Goal: Task Accomplishment & Management: Use online tool/utility

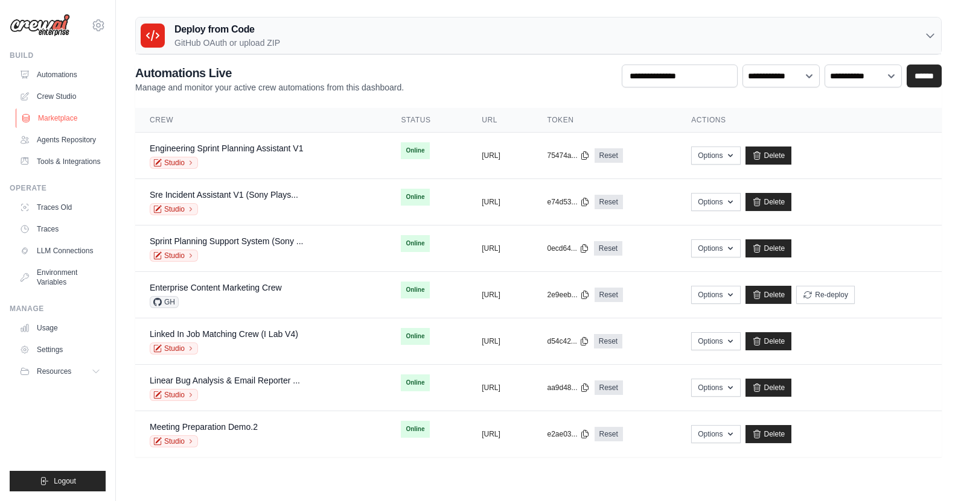
click at [67, 118] on link "Marketplace" at bounding box center [61, 118] width 91 height 19
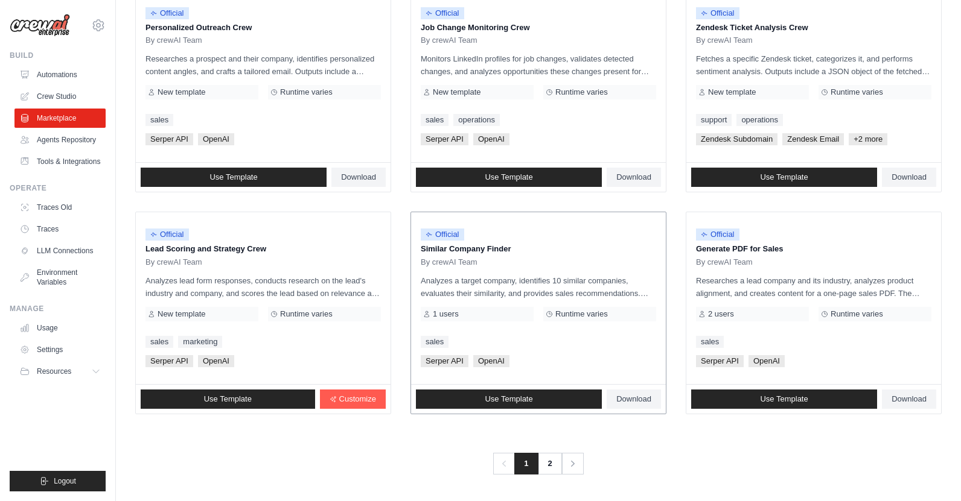
scroll to position [546, 0]
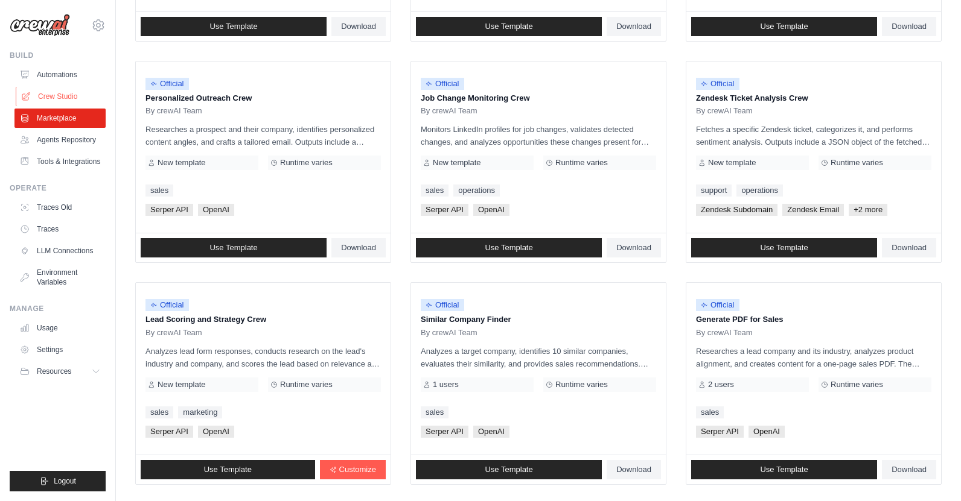
click at [51, 95] on link "Crew Studio" at bounding box center [61, 96] width 91 height 19
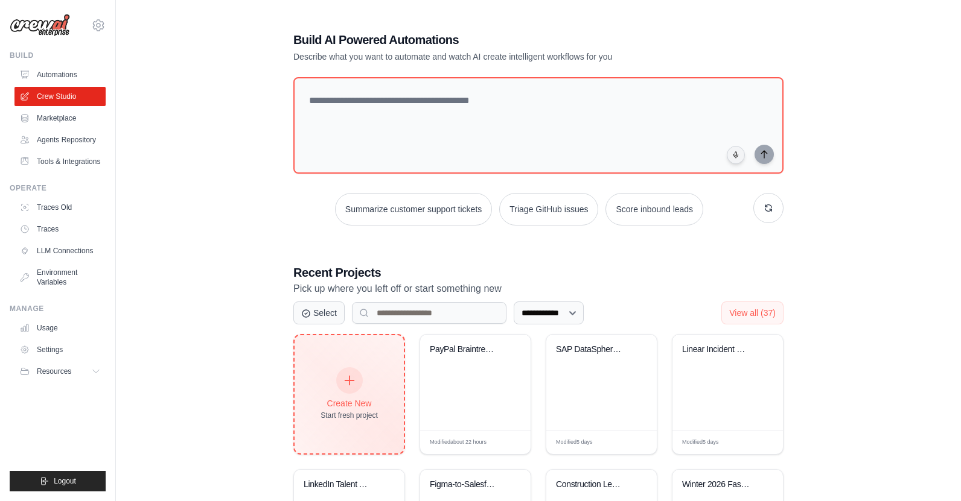
click at [357, 389] on div at bounding box center [349, 381] width 27 height 27
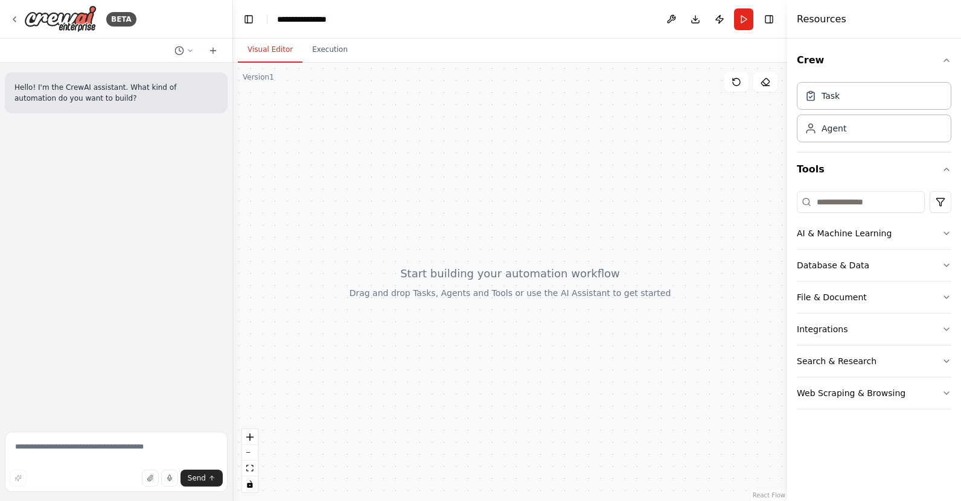
drag, startPoint x: 515, startPoint y: 88, endPoint x: 233, endPoint y: 100, distance: 282.0
click at [233, 100] on div "**********" at bounding box center [480, 250] width 961 height 501
click at [170, 477] on icon "button" at bounding box center [169, 478] width 7 height 7
click at [171, 477] on rect "button" at bounding box center [169, 478] width 5 height 5
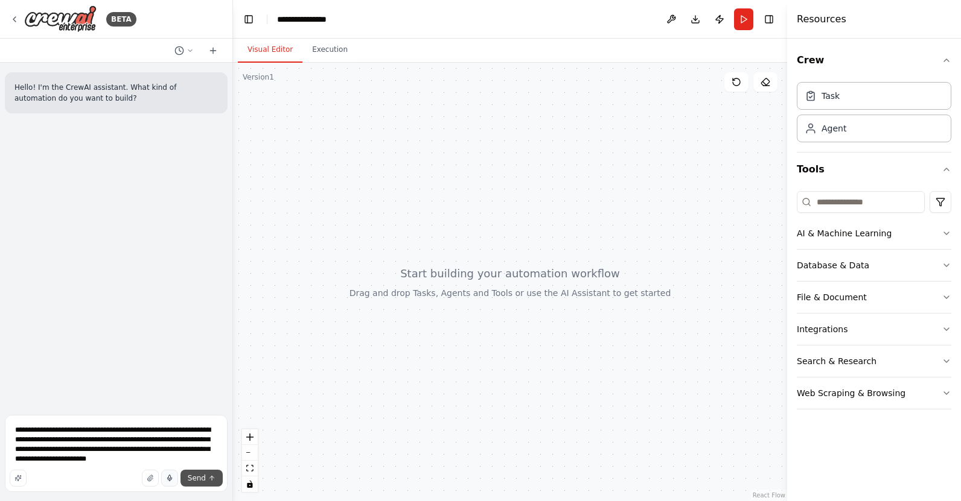
click at [198, 480] on span "Send" at bounding box center [197, 479] width 18 height 10
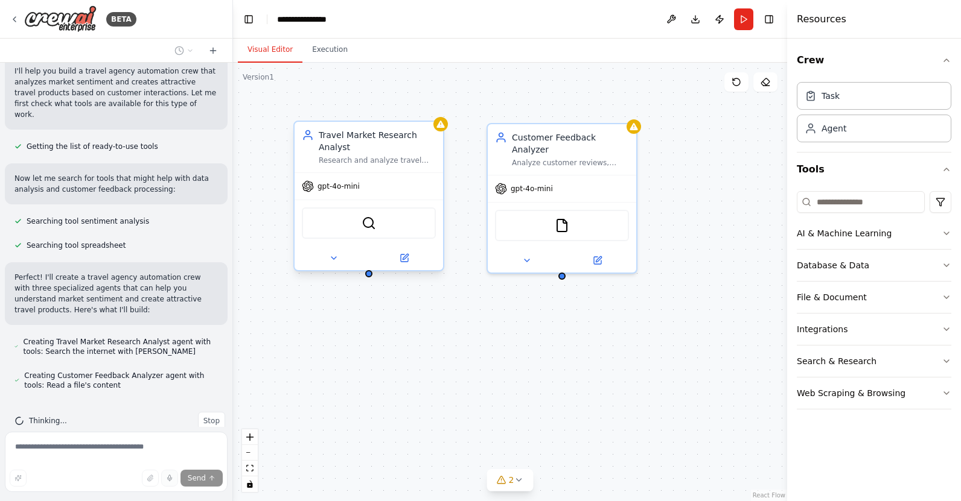
scroll to position [191, 0]
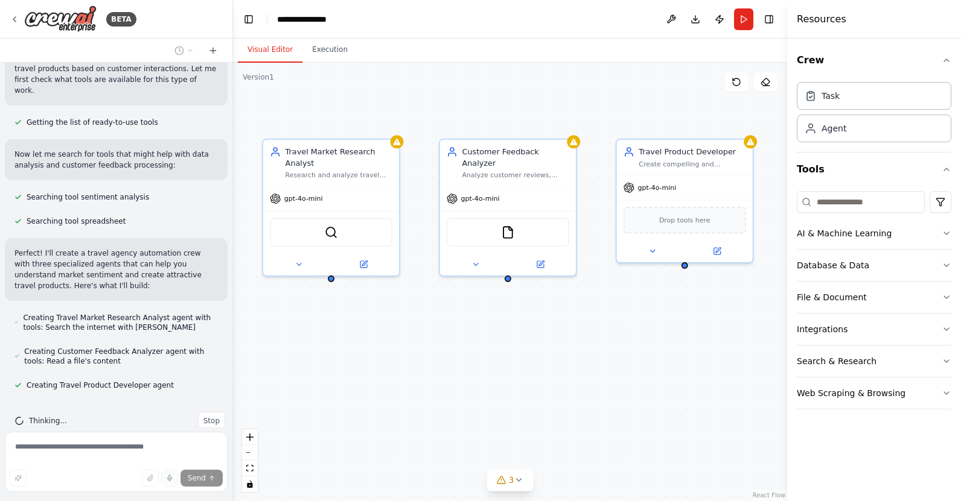
drag, startPoint x: 613, startPoint y: 334, endPoint x: 564, endPoint y: 331, distance: 49.6
click at [563, 331] on div "Travel Market Research Analyst Research and analyze travel market trends, custo…" at bounding box center [510, 282] width 554 height 439
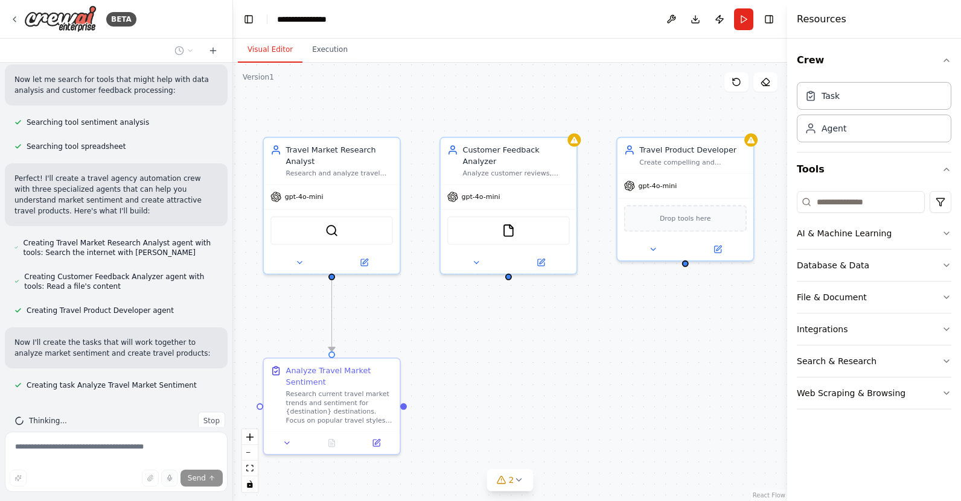
scroll to position [290, 0]
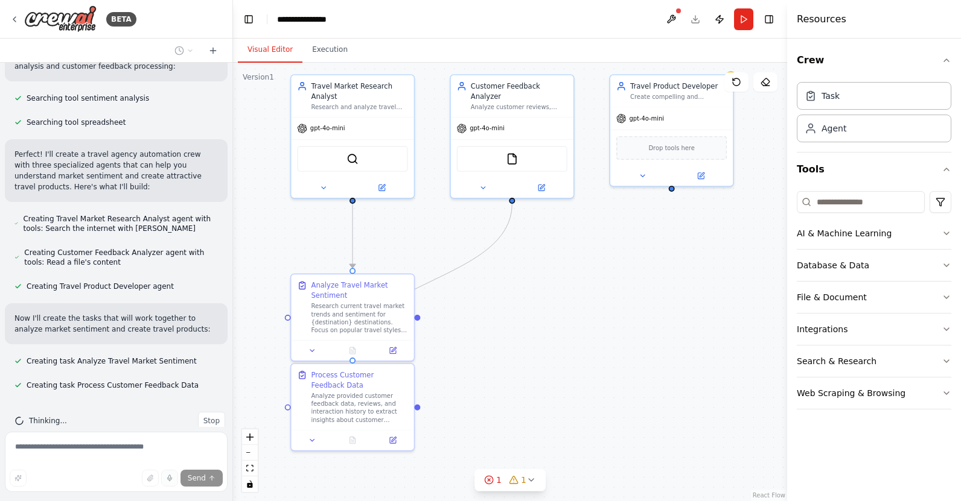
drag, startPoint x: 585, startPoint y: 334, endPoint x: 584, endPoint y: 253, distance: 81.5
click at [584, 253] on div ".deletable-edge-delete-btn { width: 20px; height: 20px; border: 0px solid #ffff…" at bounding box center [510, 282] width 554 height 439
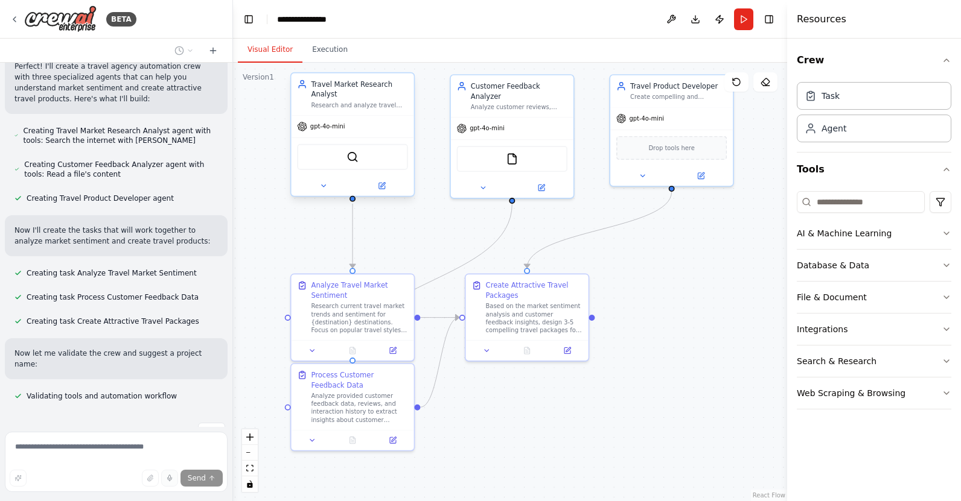
scroll to position [412, 0]
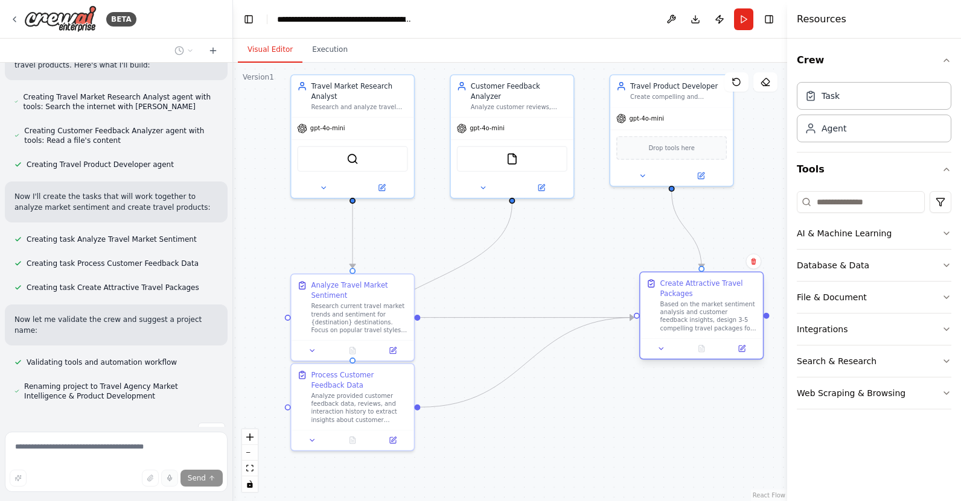
drag, startPoint x: 509, startPoint y: 311, endPoint x: 680, endPoint y: 313, distance: 171.4
click at [680, 313] on div "Based on the market sentiment analysis and customer feedback insights, design 3…" at bounding box center [708, 317] width 97 height 32
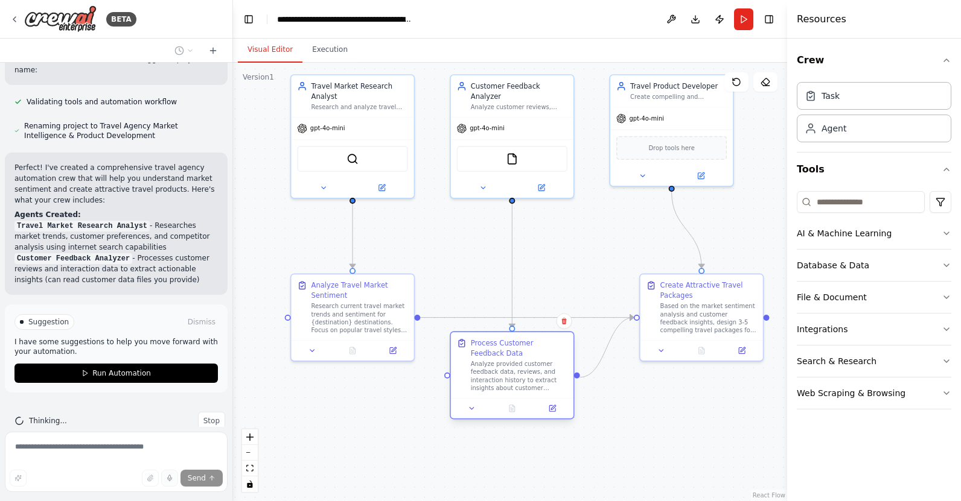
drag, startPoint x: 336, startPoint y: 410, endPoint x: 498, endPoint y: 377, distance: 166.2
click at [498, 377] on div "Analyze provided customer feedback data, reviews, and interaction history to ex…" at bounding box center [519, 376] width 97 height 32
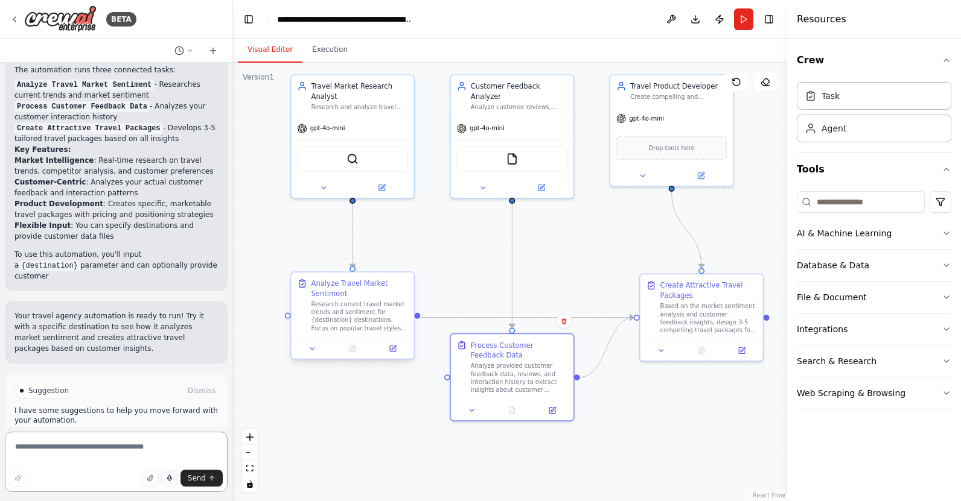
scroll to position [948, 0]
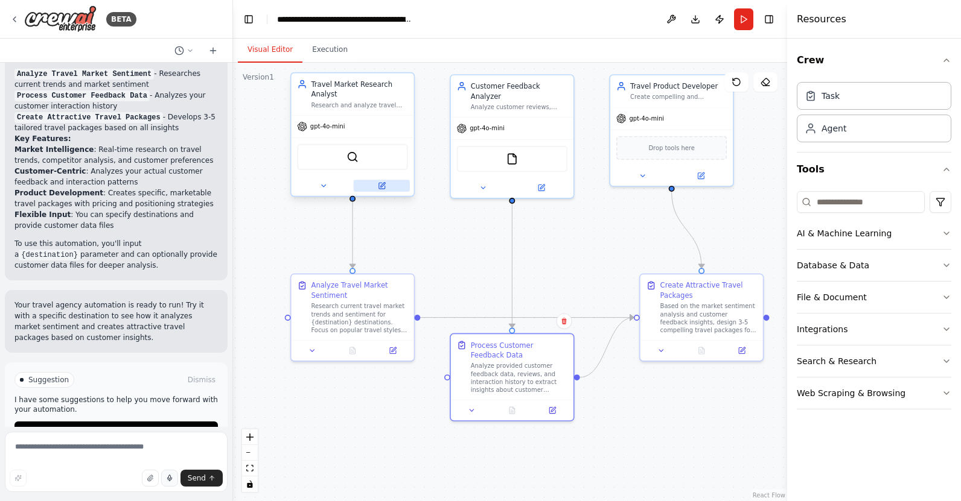
click at [389, 186] on button at bounding box center [382, 186] width 56 height 12
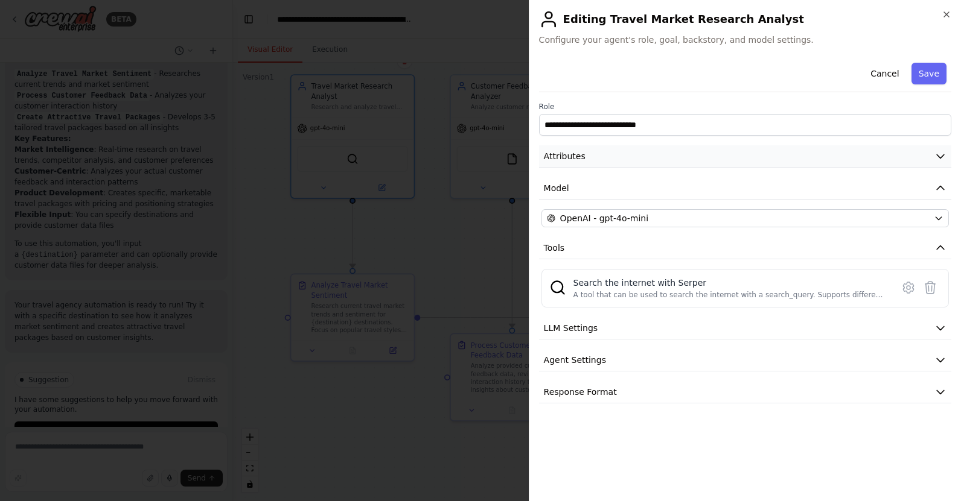
click at [913, 156] on button "Attributes" at bounding box center [745, 156] width 412 height 22
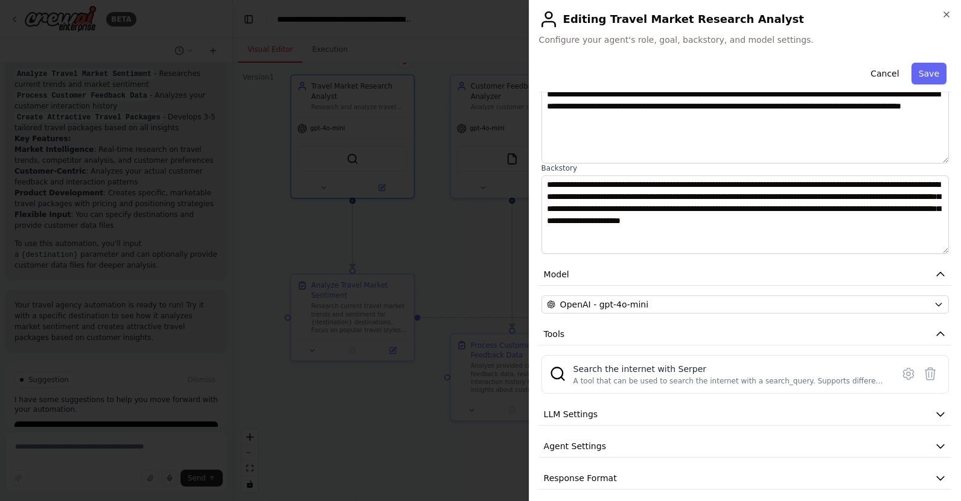
scroll to position [108, 0]
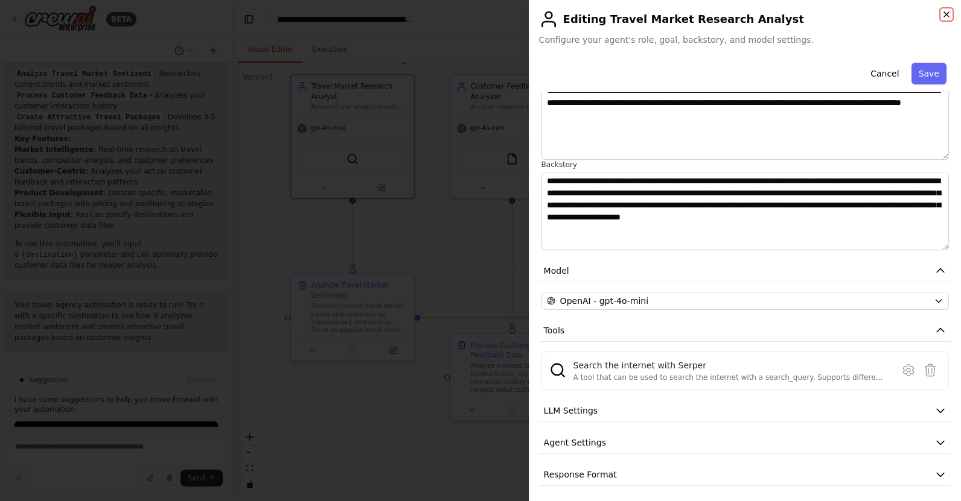
click at [947, 14] on icon "button" at bounding box center [946, 15] width 10 height 10
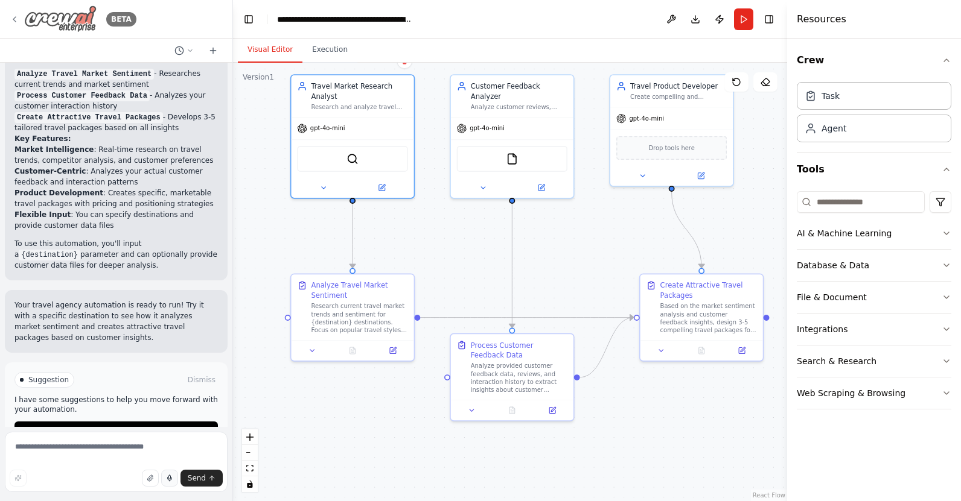
click at [18, 18] on icon at bounding box center [15, 19] width 10 height 10
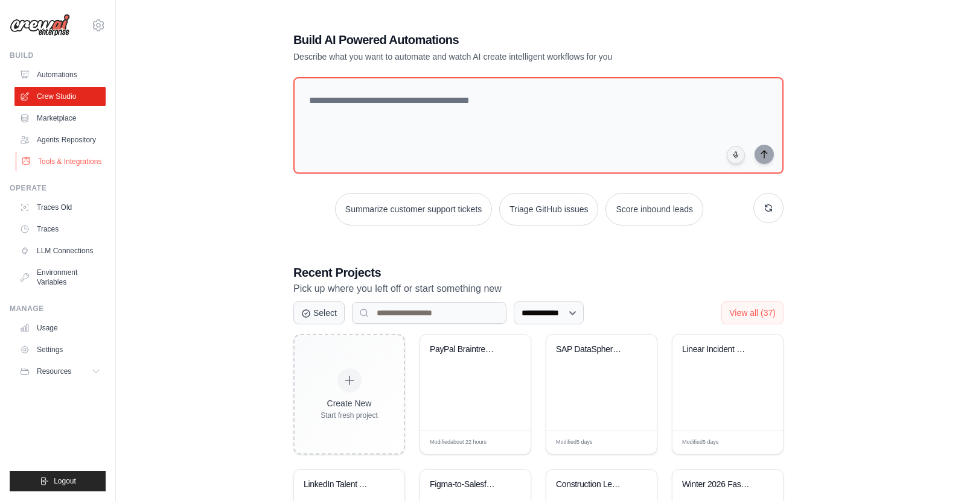
click at [85, 160] on link "Tools & Integrations" at bounding box center [61, 161] width 91 height 19
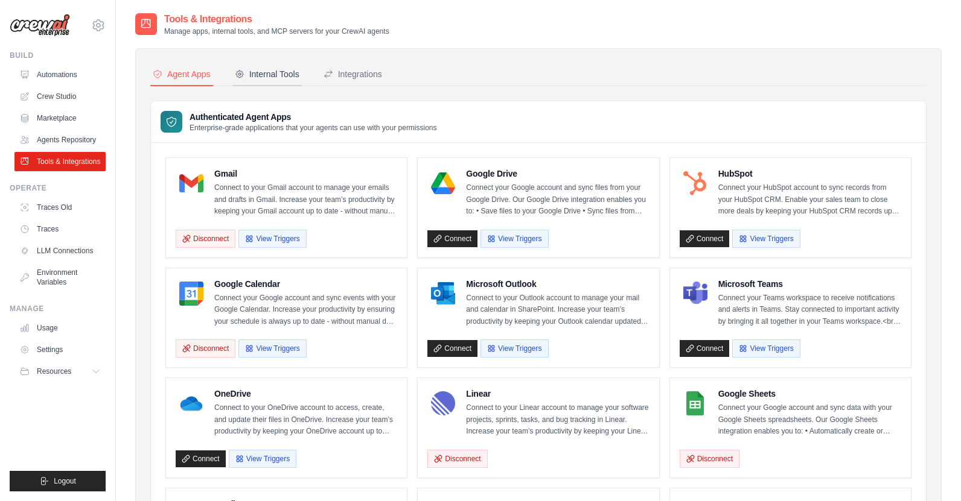
click at [268, 76] on div "Internal Tools" at bounding box center [267, 74] width 65 height 12
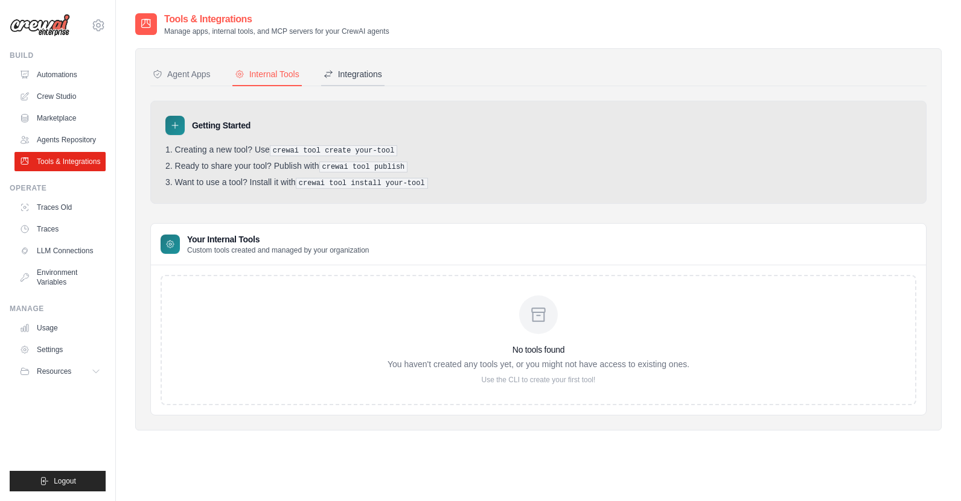
click at [337, 75] on div "Integrations" at bounding box center [352, 74] width 59 height 12
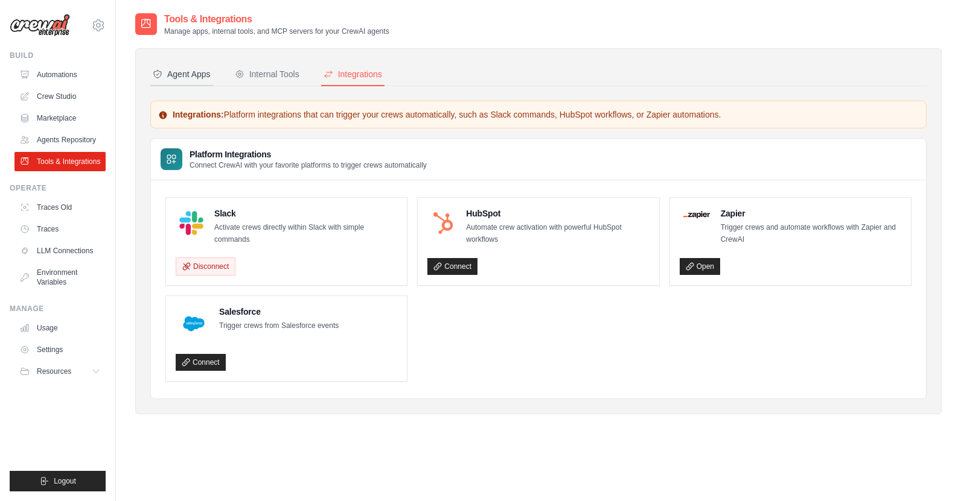
click at [209, 80] on button "Agent Apps" at bounding box center [181, 74] width 63 height 23
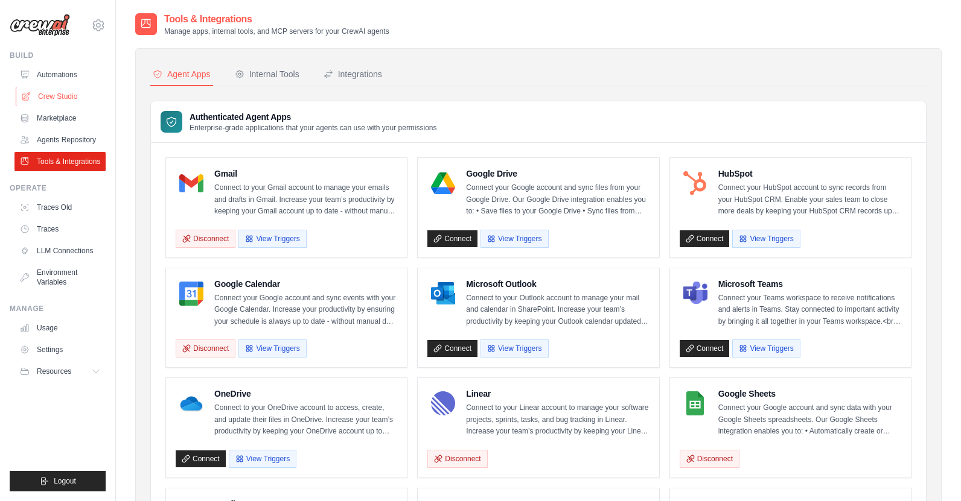
click at [45, 97] on link "Crew Studio" at bounding box center [61, 96] width 91 height 19
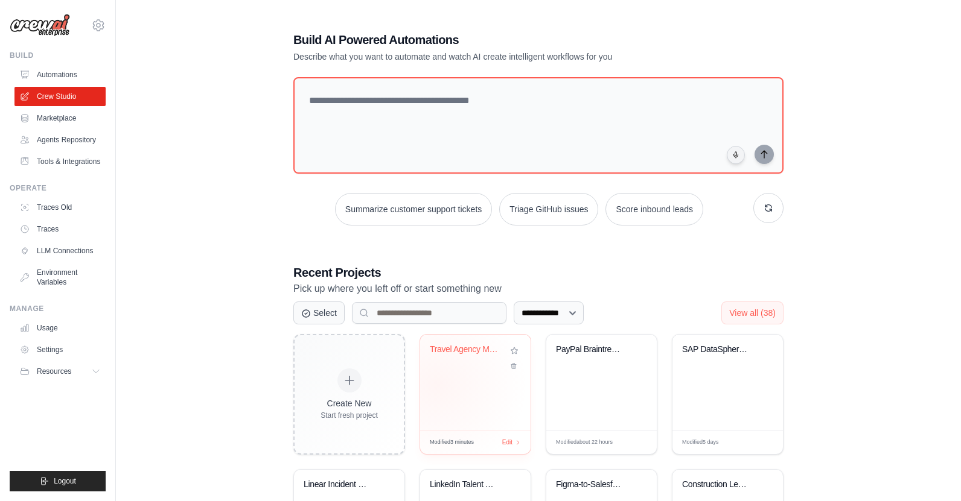
click at [438, 385] on div "Travel Agency Market Intelligence &..." at bounding box center [475, 382] width 110 height 95
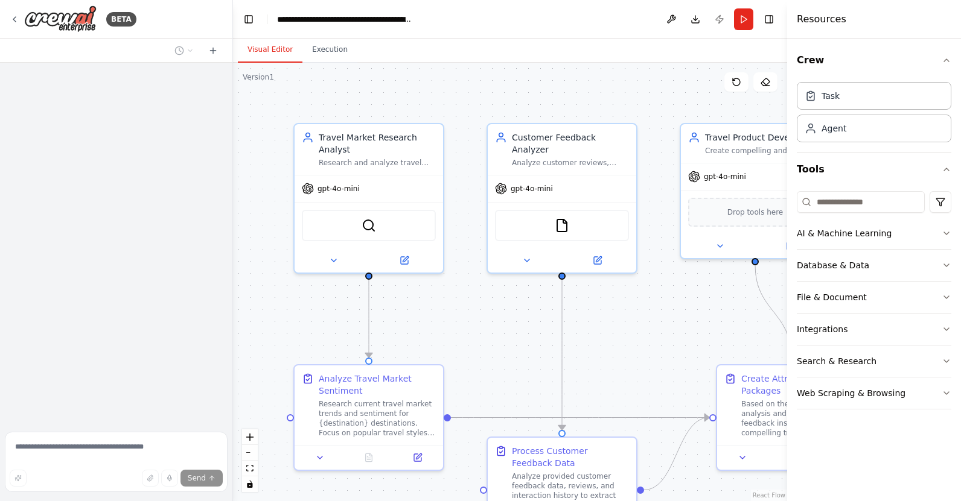
scroll to position [850, 0]
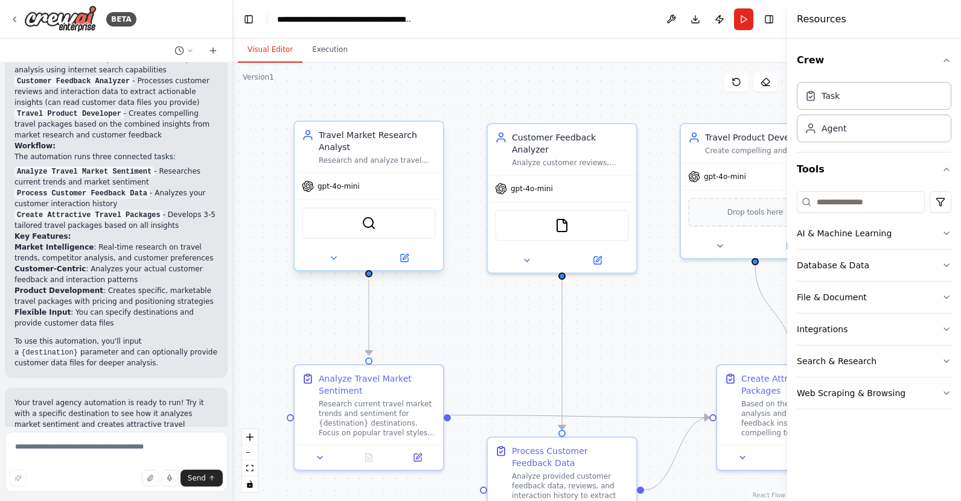
click at [380, 226] on div "SerperDevTool" at bounding box center [369, 223] width 134 height 31
click at [375, 225] on img at bounding box center [368, 223] width 14 height 14
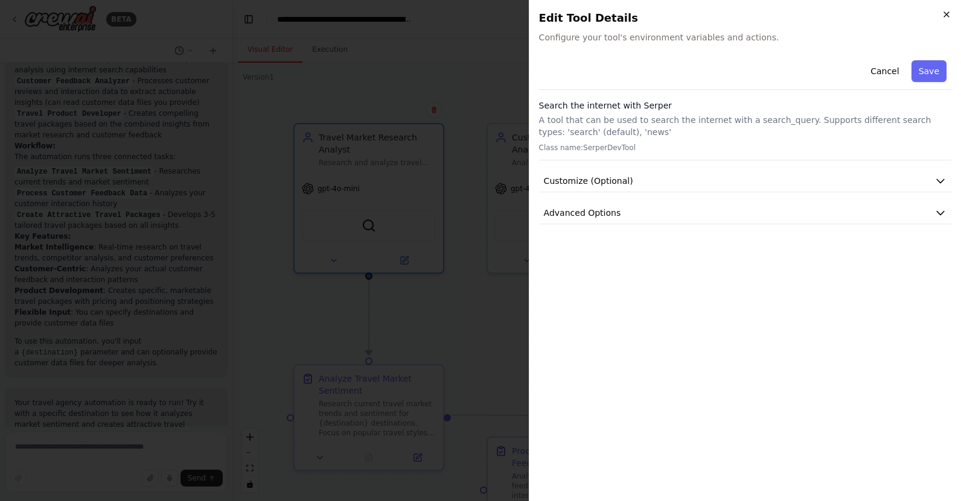
click at [944, 15] on icon "button" at bounding box center [946, 15] width 10 height 10
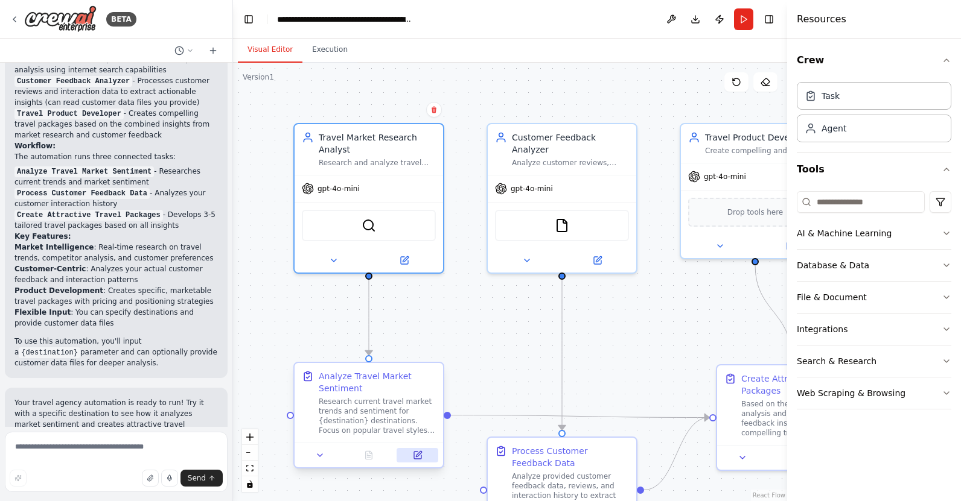
click at [425, 462] on button at bounding box center [417, 455] width 42 height 14
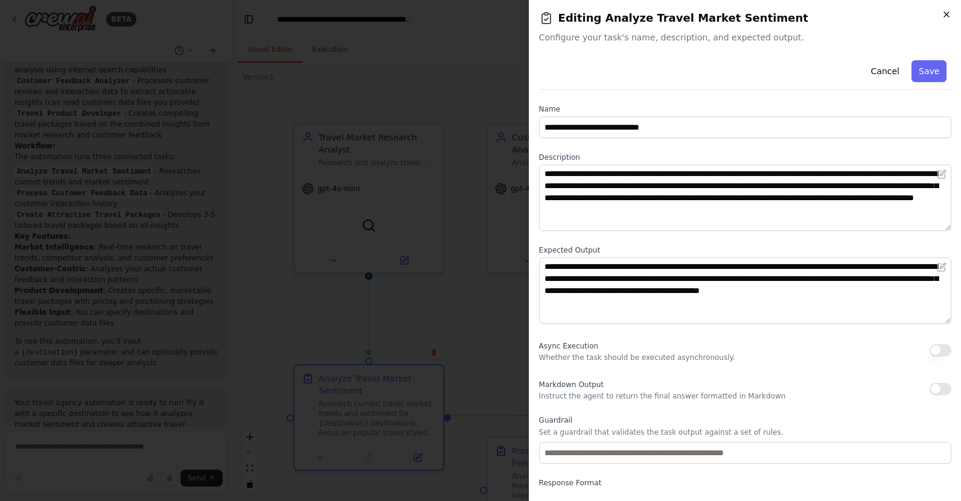
click at [946, 14] on icon "button" at bounding box center [946, 14] width 5 height 5
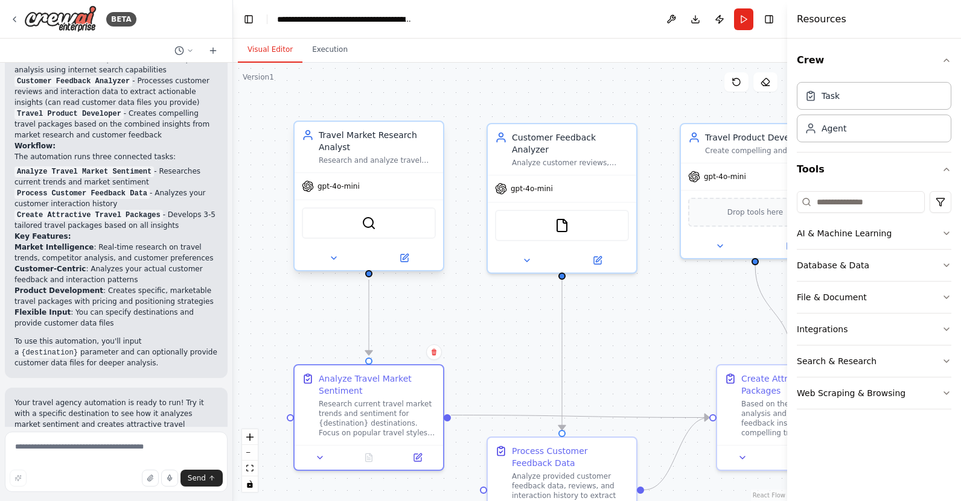
click at [409, 220] on div "SerperDevTool" at bounding box center [369, 223] width 134 height 31
click at [382, 219] on div "SerperDevTool" at bounding box center [369, 223] width 134 height 31
click at [406, 264] on button at bounding box center [404, 258] width 68 height 14
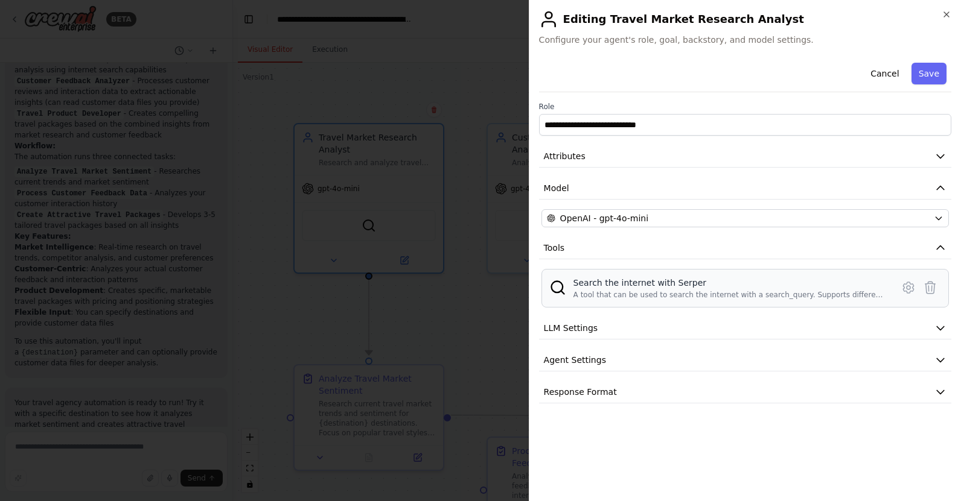
click at [597, 276] on div "Search the internet with Serper A tool that can be used to search the internet …" at bounding box center [744, 288] width 407 height 39
click at [596, 287] on div "Search the internet with Serper" at bounding box center [729, 283] width 312 height 12
click at [909, 290] on icon at bounding box center [908, 288] width 14 height 14
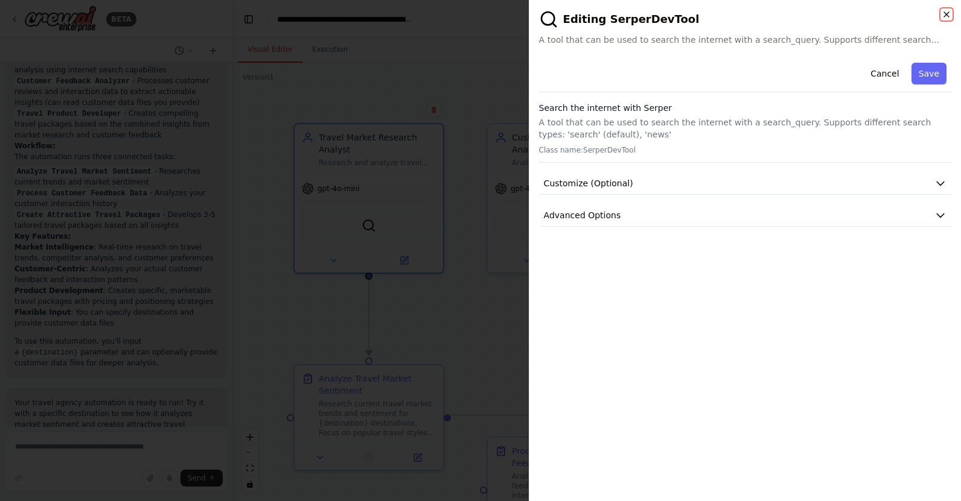
click at [945, 13] on icon "button" at bounding box center [946, 14] width 5 height 5
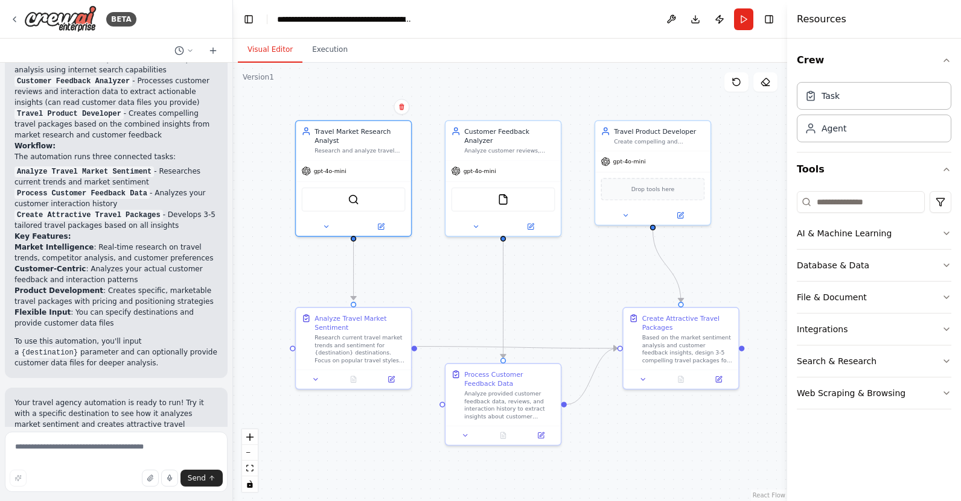
drag, startPoint x: 603, startPoint y: 318, endPoint x: 561, endPoint y: 271, distance: 63.2
click at [561, 271] on div ".deletable-edge-delete-btn { width: 20px; height: 20px; border: 0px solid #ffff…" at bounding box center [510, 282] width 554 height 439
click at [16, 22] on icon at bounding box center [15, 19] width 10 height 10
